Goal: Find specific page/section: Find specific page/section

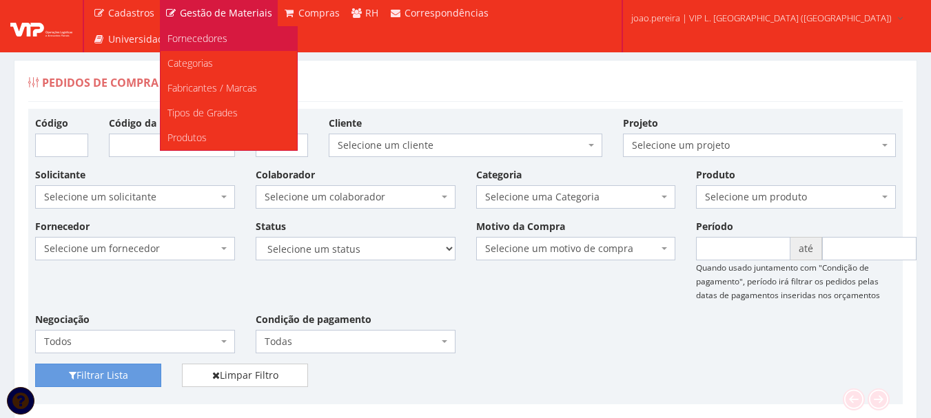
click at [197, 34] on span "Fornecedores" at bounding box center [198, 38] width 60 height 13
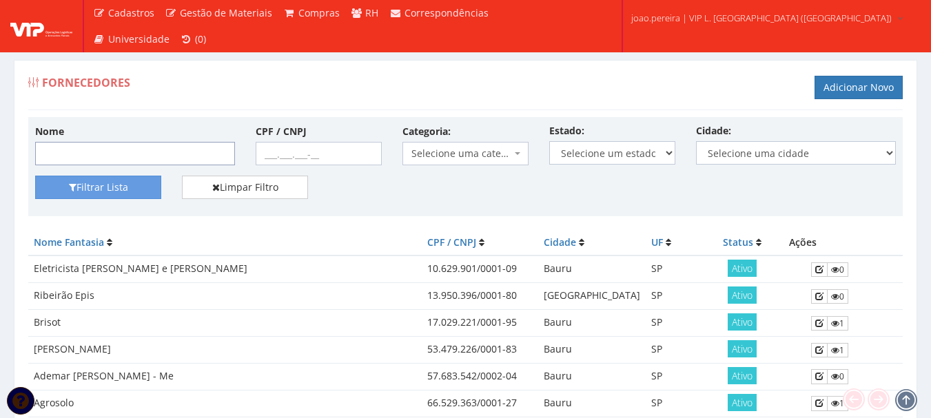
click at [123, 145] on input "Nome" at bounding box center [135, 153] width 200 height 23
type input "[PERSON_NAME]"
click at [134, 184] on button "Filtrar Lista" at bounding box center [98, 187] width 126 height 23
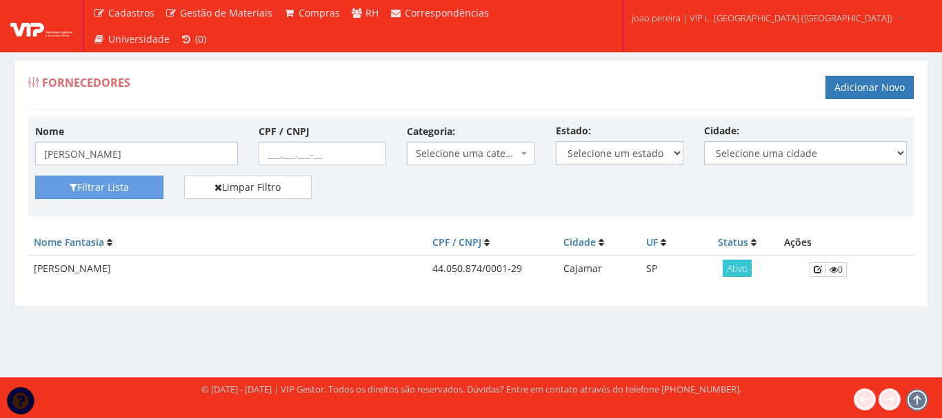
click at [229, 264] on td "[PERSON_NAME]" at bounding box center [227, 269] width 398 height 27
click at [203, 323] on div "Fornecedores Adicionar Novo Nome Edimilson Gomes da Silva CPF / CNPJ Categoria:…" at bounding box center [470, 192] width 935 height 265
click at [159, 339] on div "Fornecedores Adicionar Novo Nome Edimilson Gomes da Silva CPF / CNPJ Categoria:…" at bounding box center [471, 205] width 942 height 343
click at [205, 101] on div "Fornecedores Adicionar Novo" at bounding box center [470, 89] width 885 height 41
click at [245, 270] on td "[PERSON_NAME]" at bounding box center [227, 269] width 398 height 27
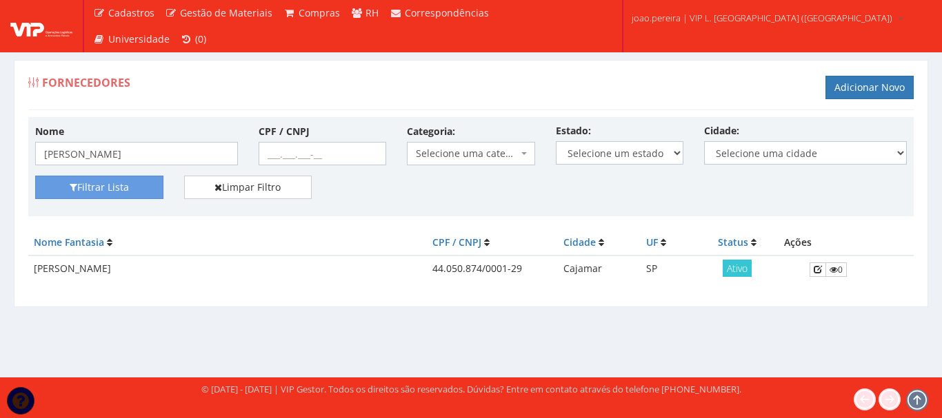
click at [103, 269] on td "[PERSON_NAME]" at bounding box center [227, 269] width 398 height 27
click at [284, 247] on th "Nome Fantasia" at bounding box center [227, 243] width 398 height 26
click at [370, 204] on div "Filtrar Lista Limpar Filtro" at bounding box center [471, 193] width 892 height 34
drag, startPoint x: 298, startPoint y: 273, endPoint x: 265, endPoint y: 228, distance: 55.7
click at [294, 272] on td "[PERSON_NAME]" at bounding box center [227, 269] width 398 height 27
